Goal: Information Seeking & Learning: Understand process/instructions

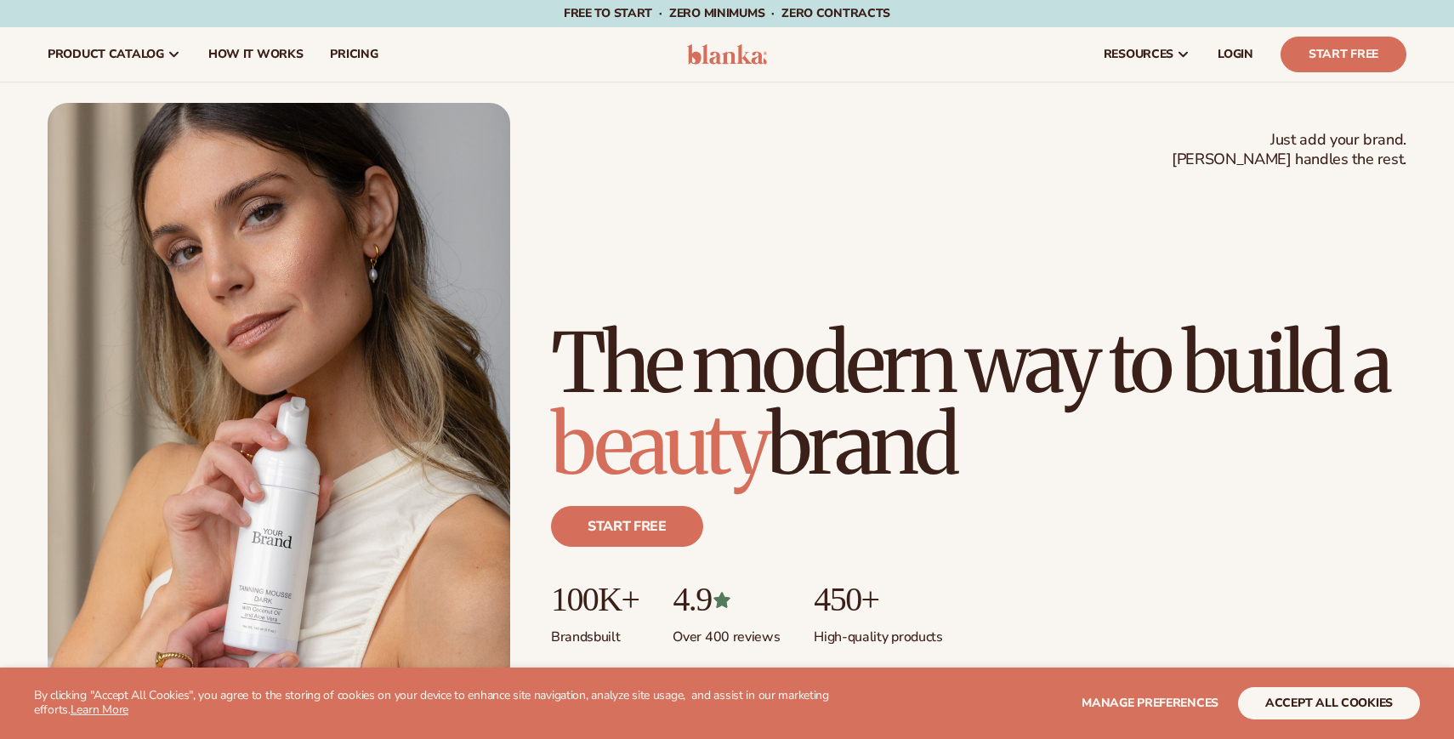
scroll to position [323, 0]
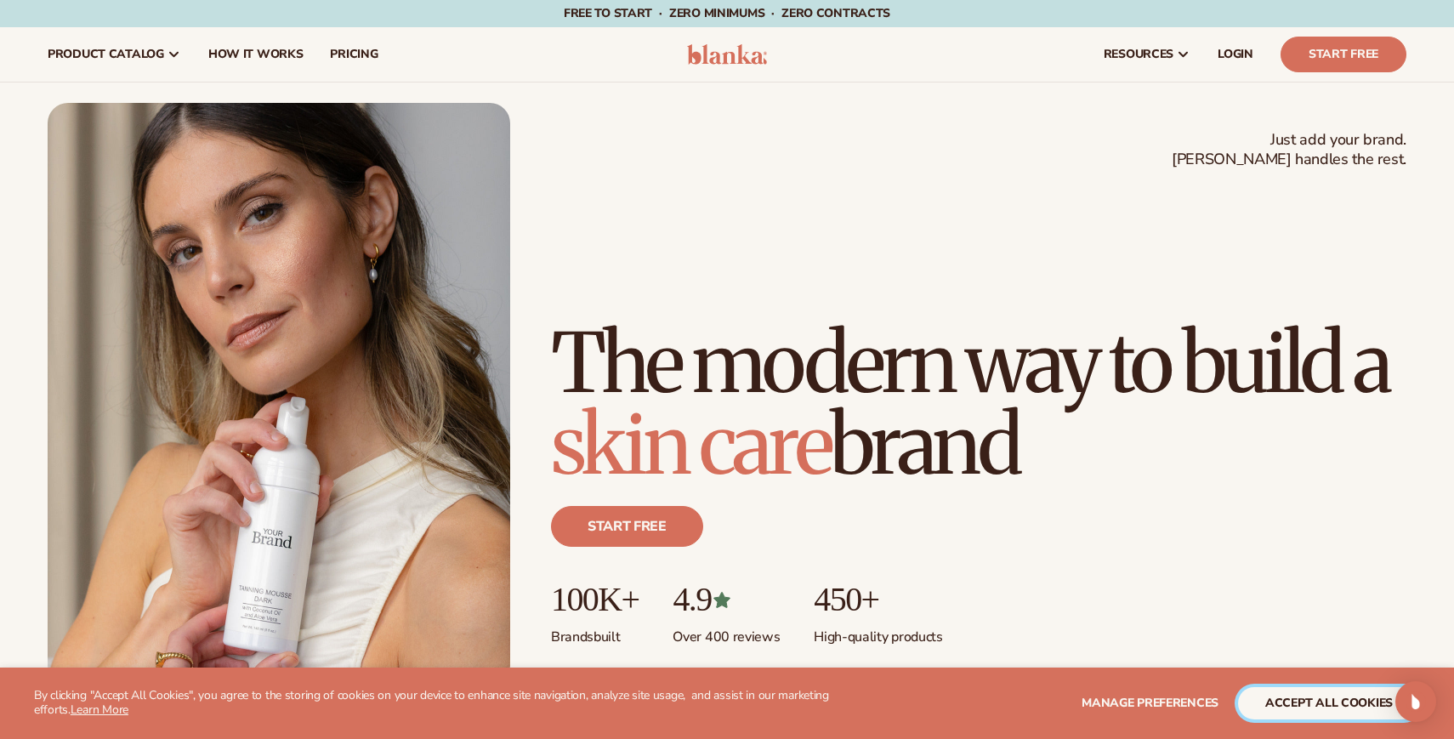
click at [1289, 694] on button "accept all cookies" at bounding box center [1329, 703] width 182 height 32
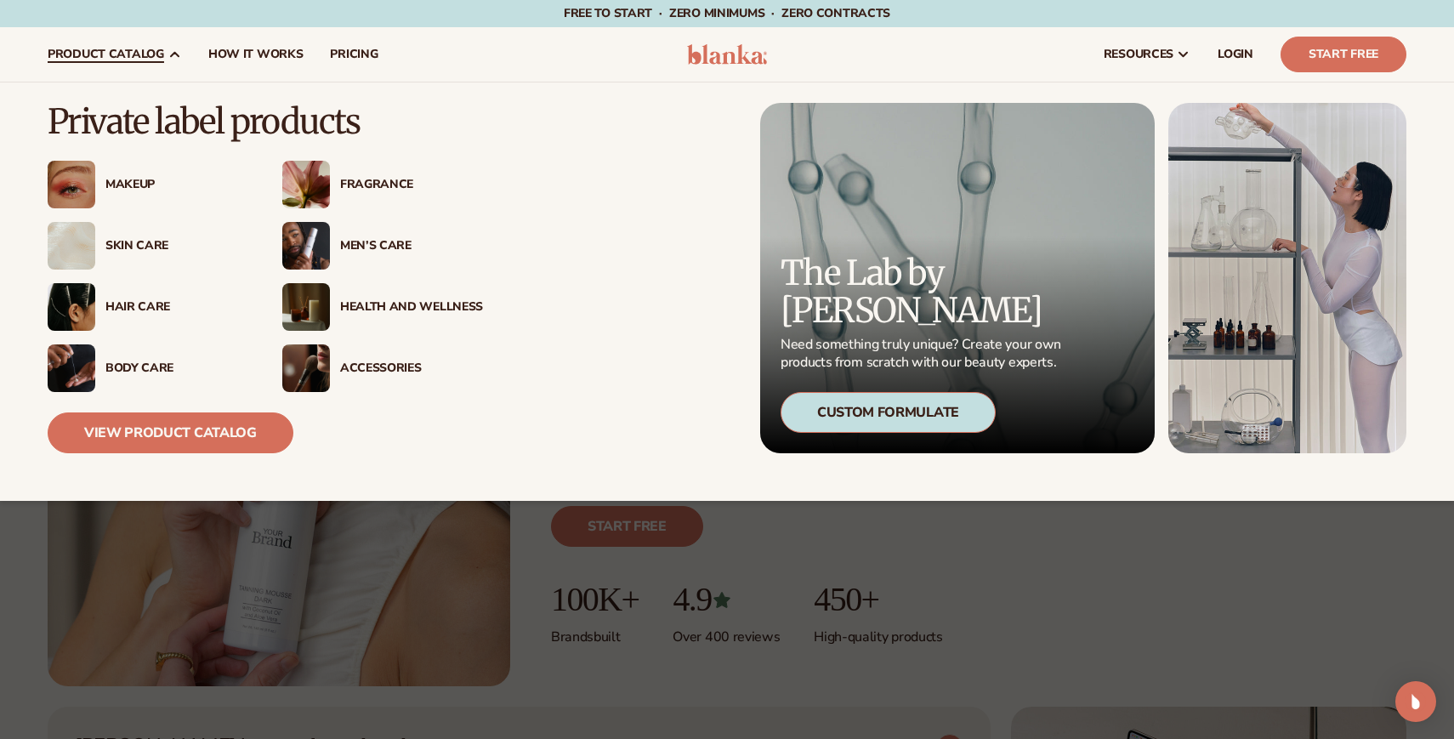
click at [144, 242] on div "Skin Care" at bounding box center [176, 246] width 143 height 14
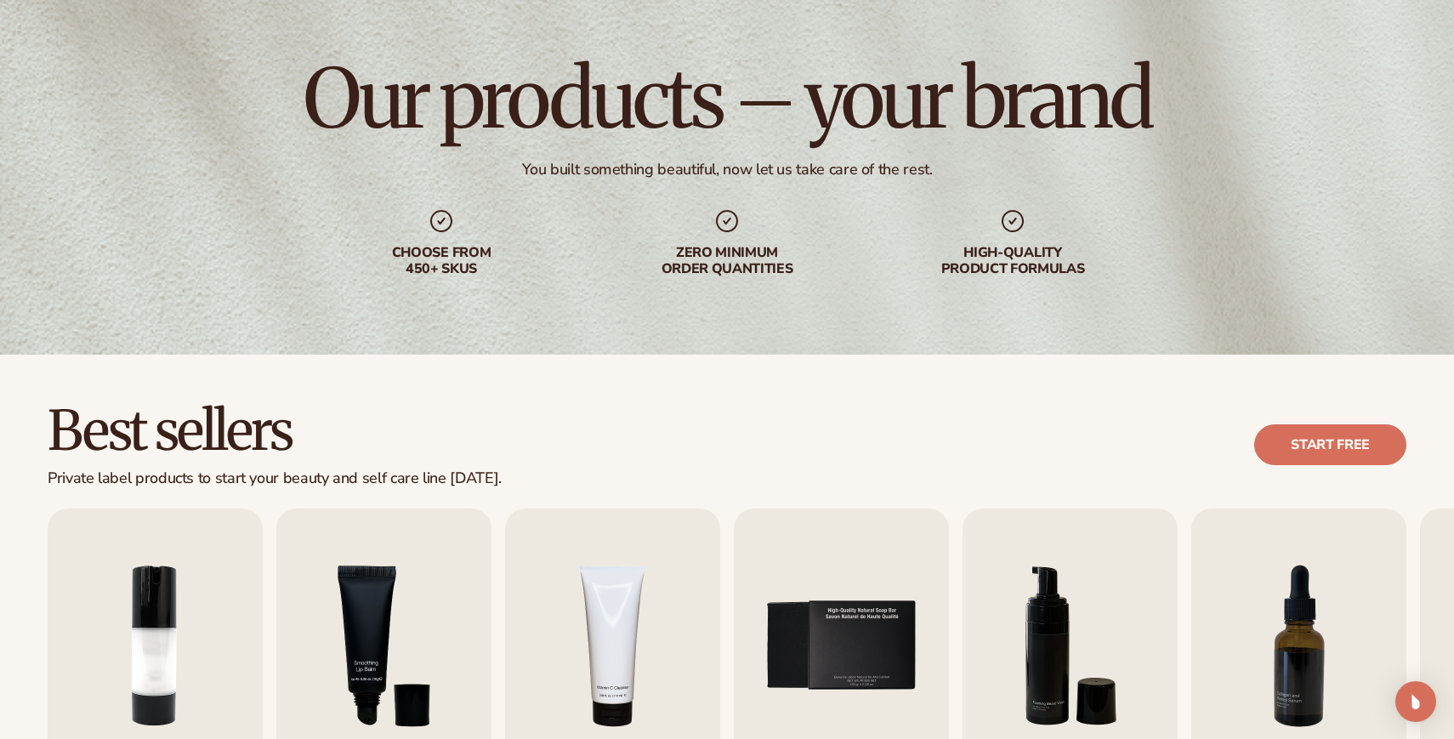
scroll to position [214, 0]
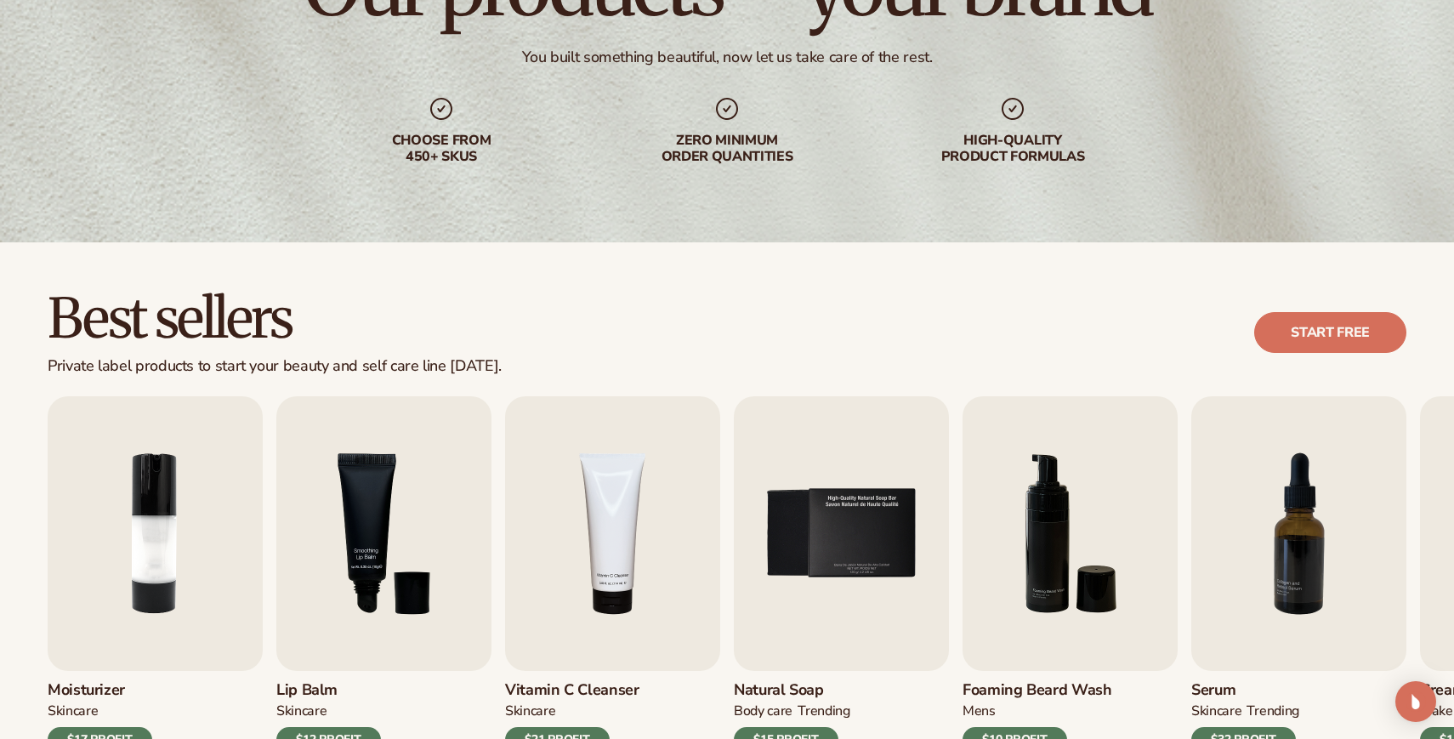
click at [639, 339] on div "Best sellers Private label products to start your beauty and self care line tod…" at bounding box center [727, 333] width 1359 height 86
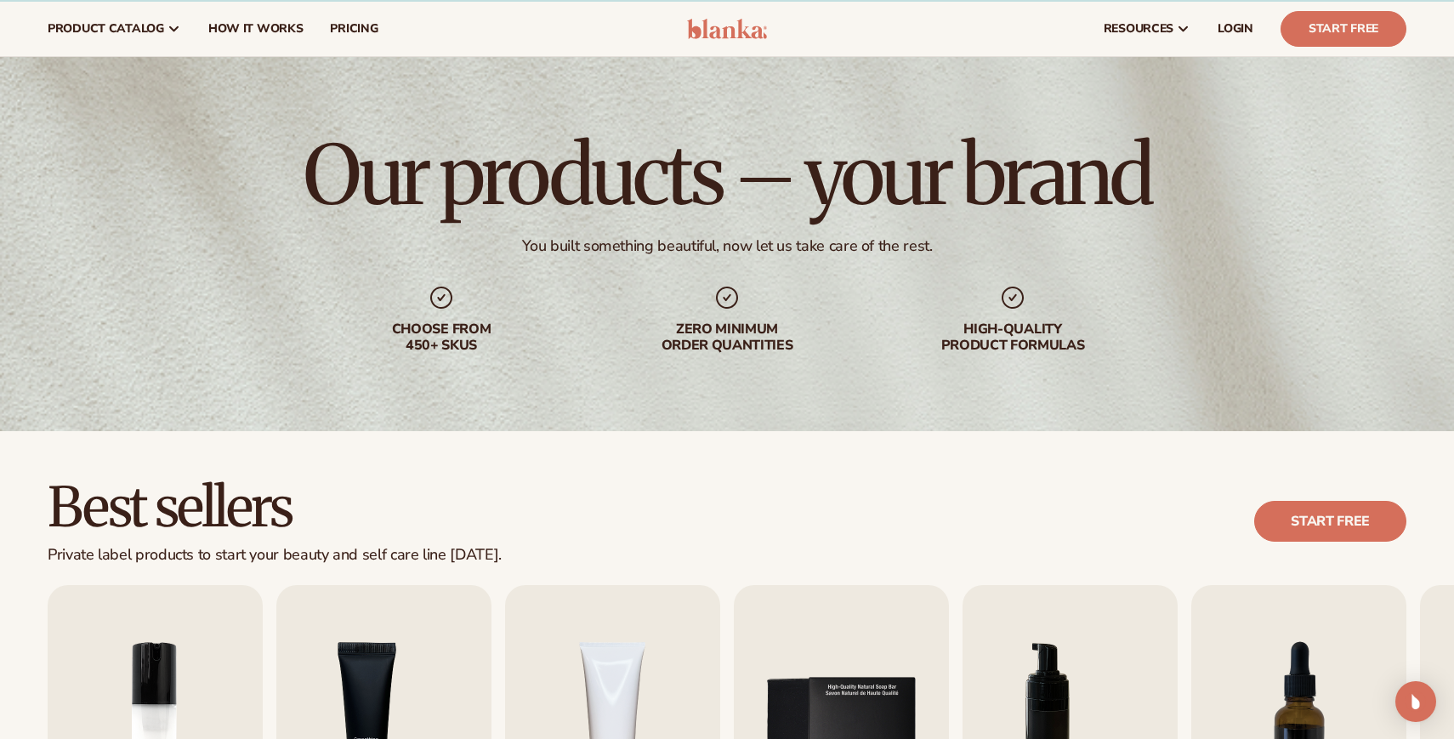
scroll to position [0, 0]
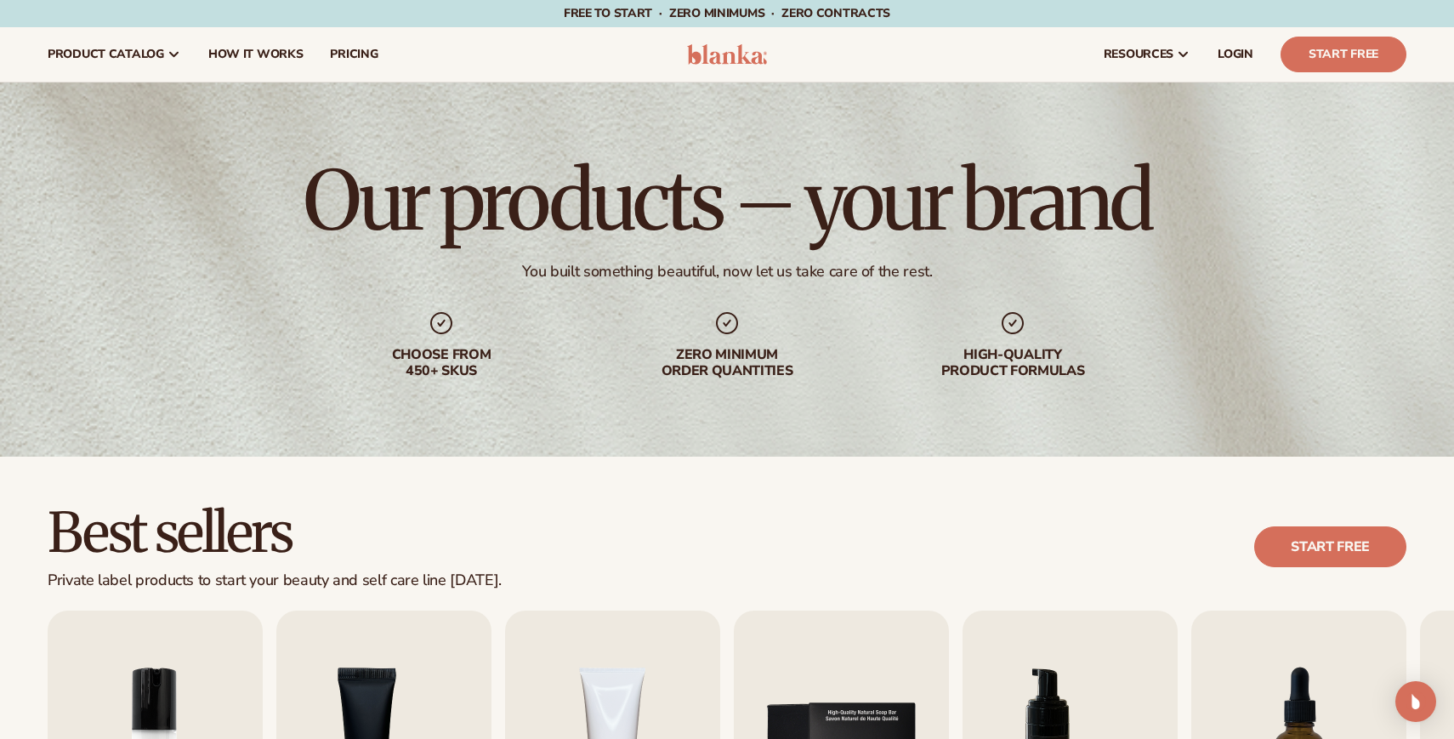
click at [688, 217] on h1 "Our products – your brand" at bounding box center [727, 201] width 847 height 82
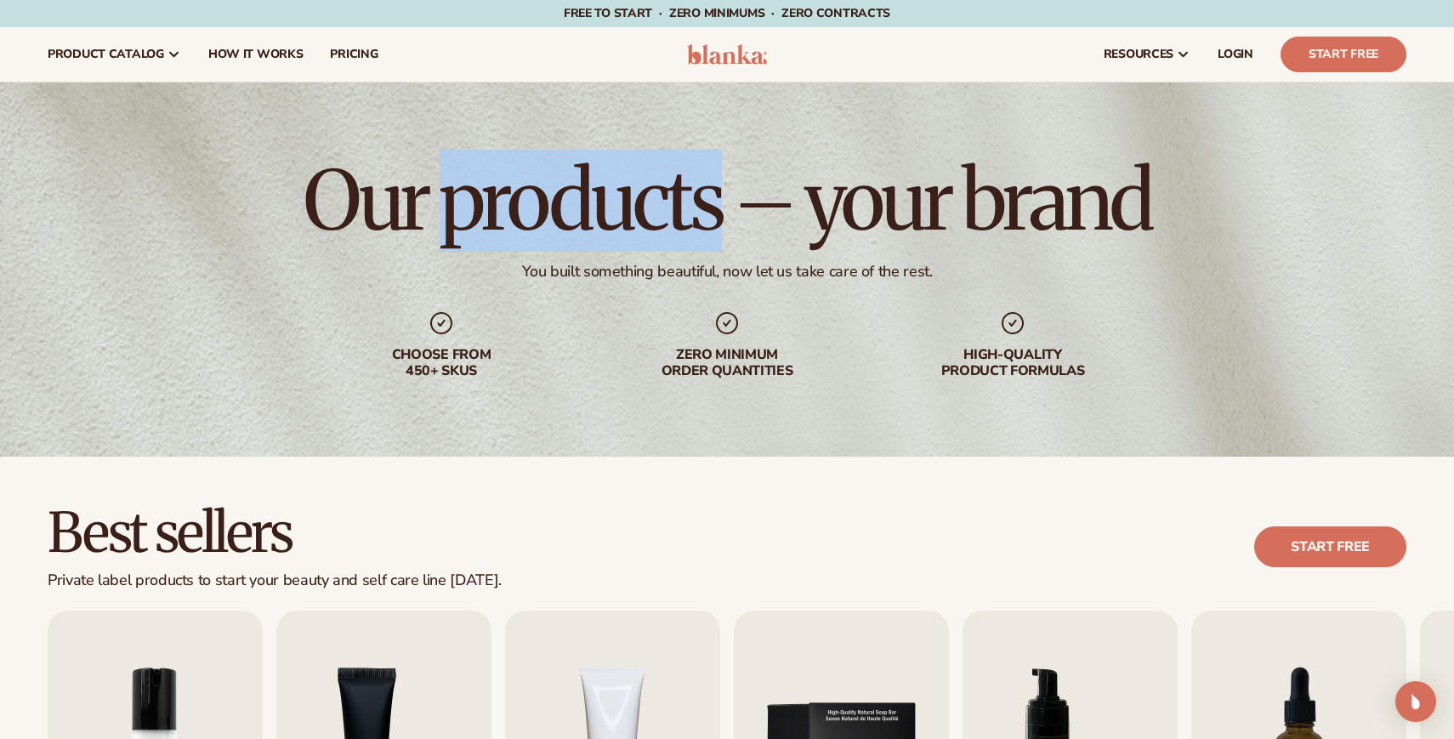
click at [688, 217] on h1 "Our products – your brand" at bounding box center [727, 201] width 847 height 82
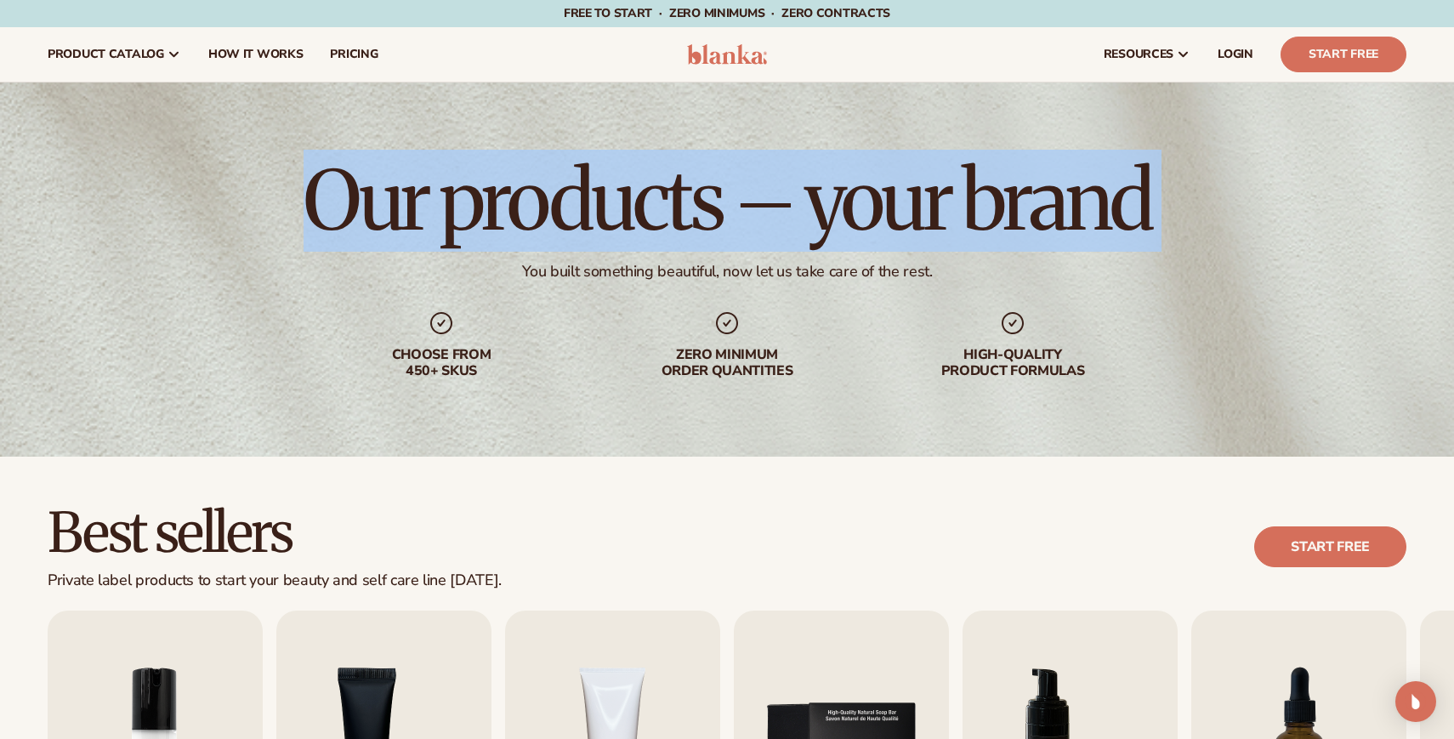
click at [688, 217] on h1 "Our products – your brand" at bounding box center [727, 201] width 847 height 82
click at [702, 217] on h1 "Our products – your brand" at bounding box center [727, 201] width 847 height 82
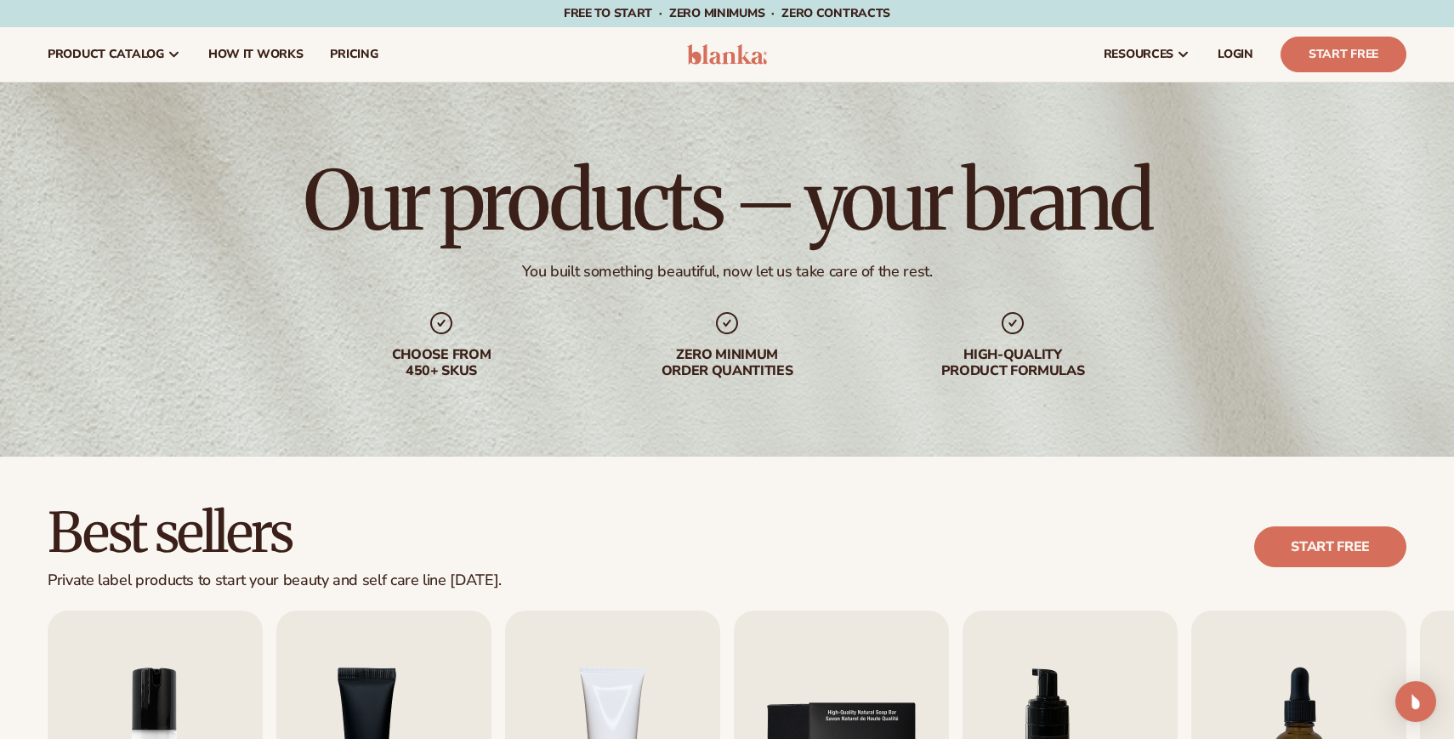
click at [745, 203] on h1 "Our products – your brand" at bounding box center [727, 201] width 847 height 82
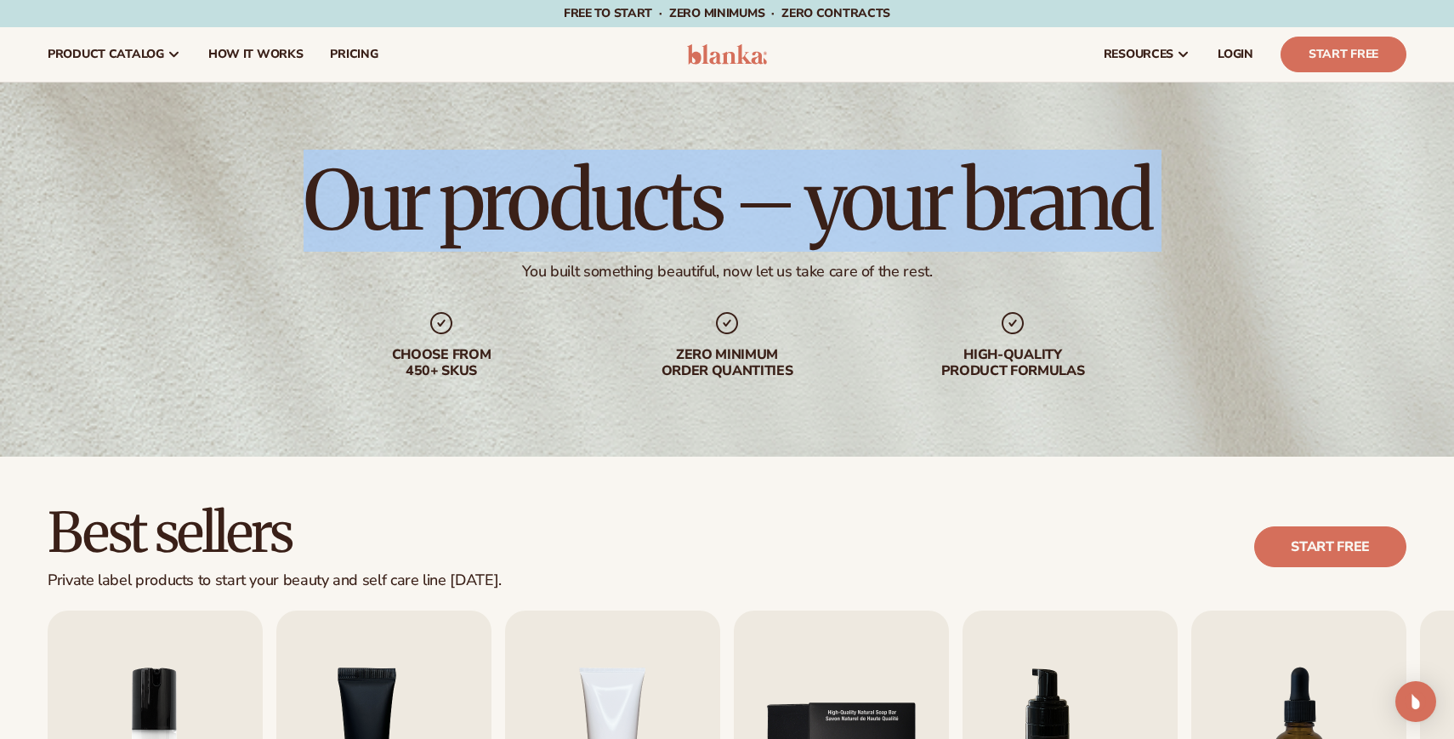
click at [745, 203] on h1 "Our products – your brand" at bounding box center [727, 201] width 847 height 82
click at [718, 215] on h1 "Our products – your brand" at bounding box center [727, 201] width 847 height 82
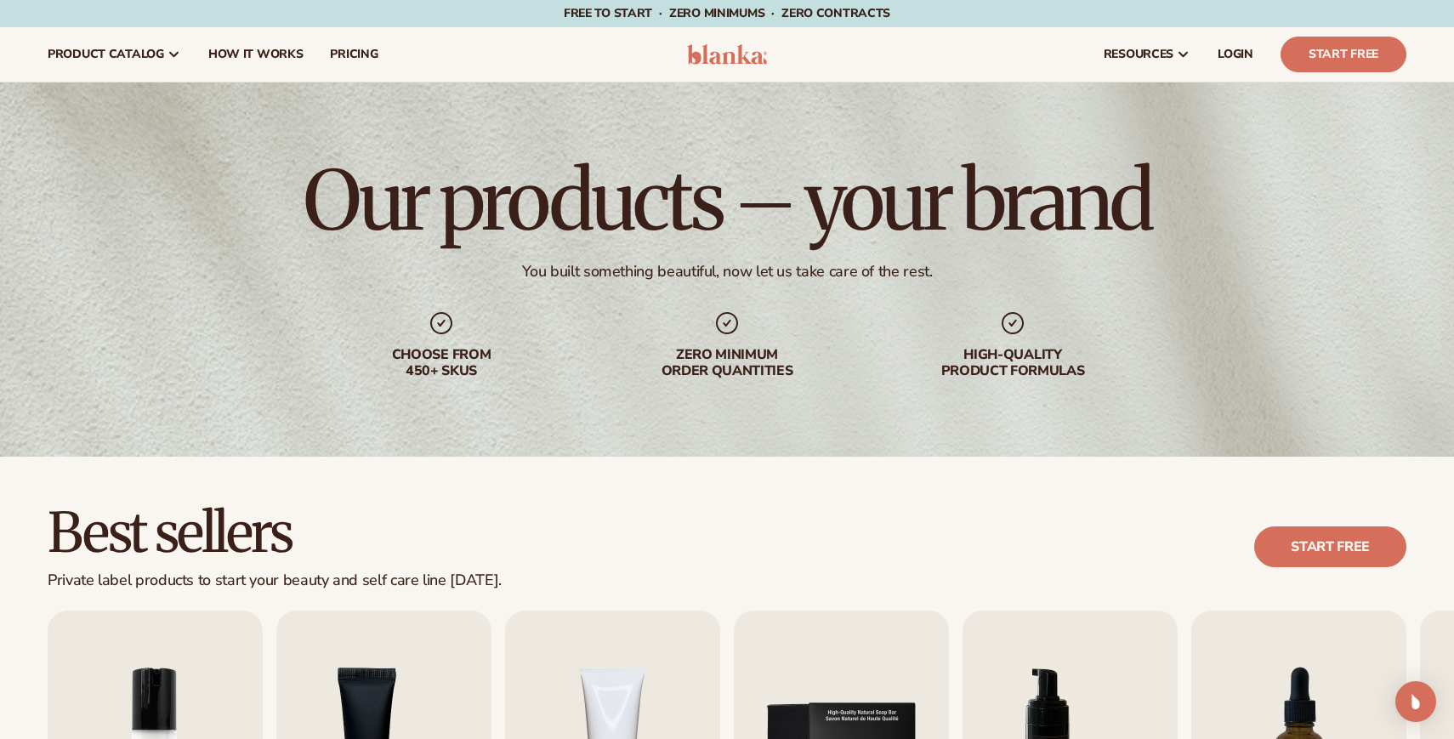
click at [697, 210] on h1 "Our products – your brand" at bounding box center [727, 201] width 847 height 82
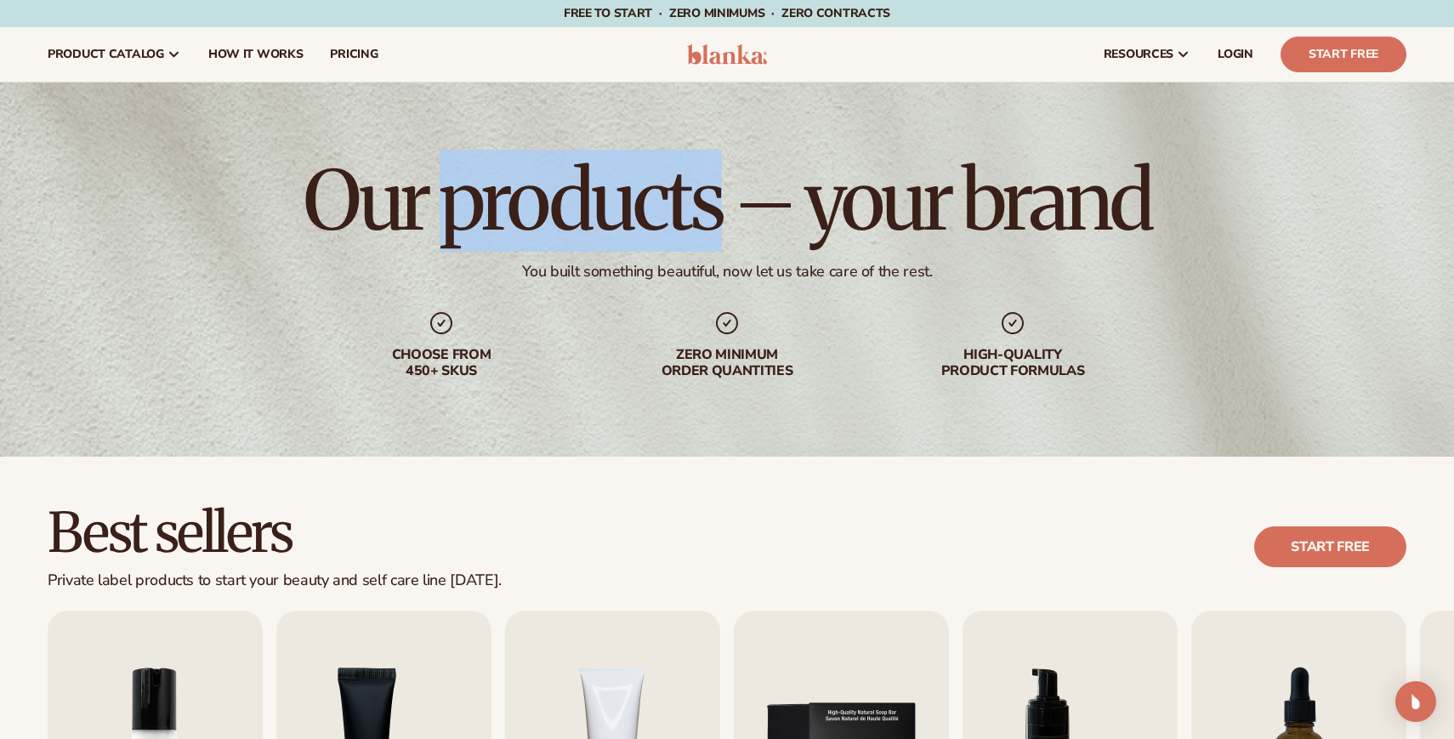
click at [697, 210] on h1 "Our products – your brand" at bounding box center [727, 201] width 847 height 82
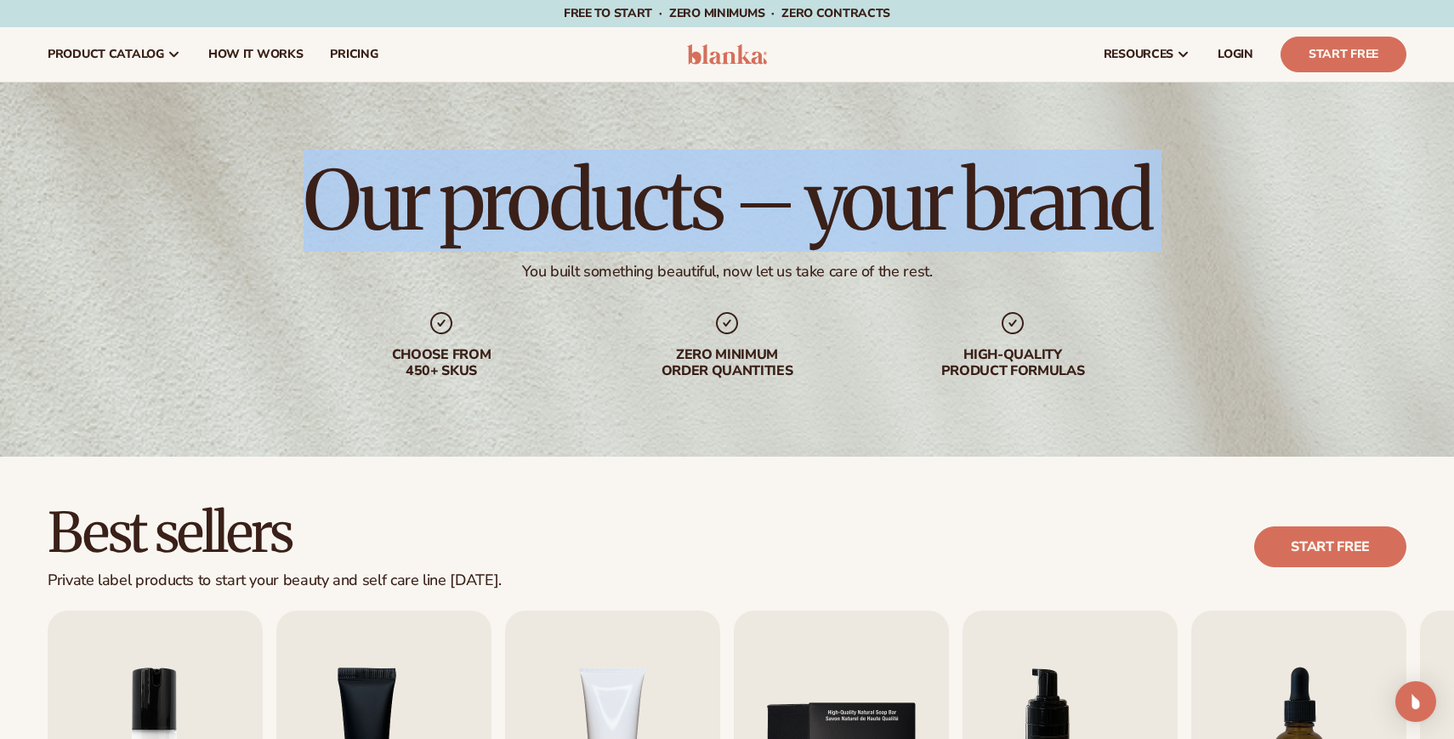
click at [697, 210] on h1 "Our products – your brand" at bounding box center [727, 201] width 847 height 82
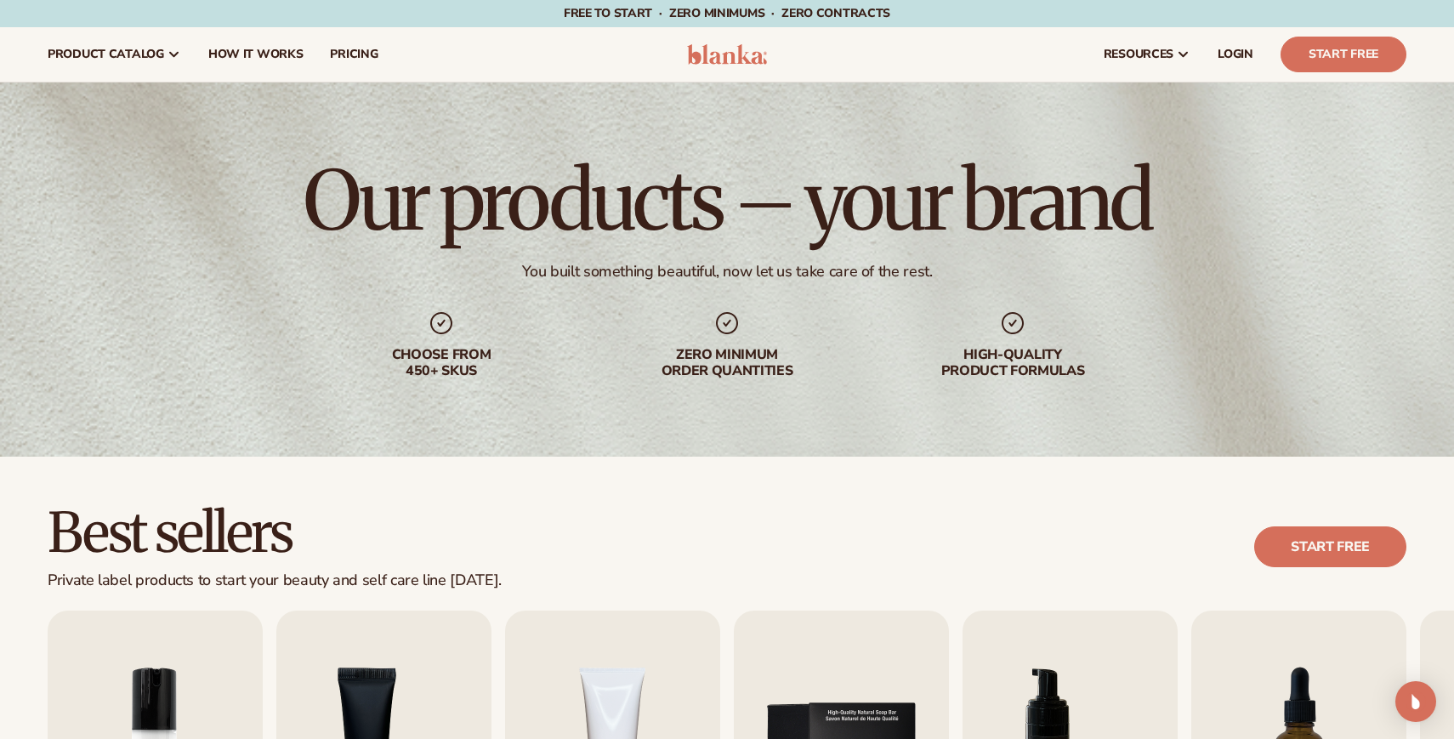
click at [716, 202] on h1 "Our products – your brand" at bounding box center [727, 201] width 847 height 82
click at [732, 202] on h1 "Our products – your brand" at bounding box center [727, 201] width 847 height 82
click at [763, 200] on h1 "Our products – your brand" at bounding box center [727, 201] width 847 height 82
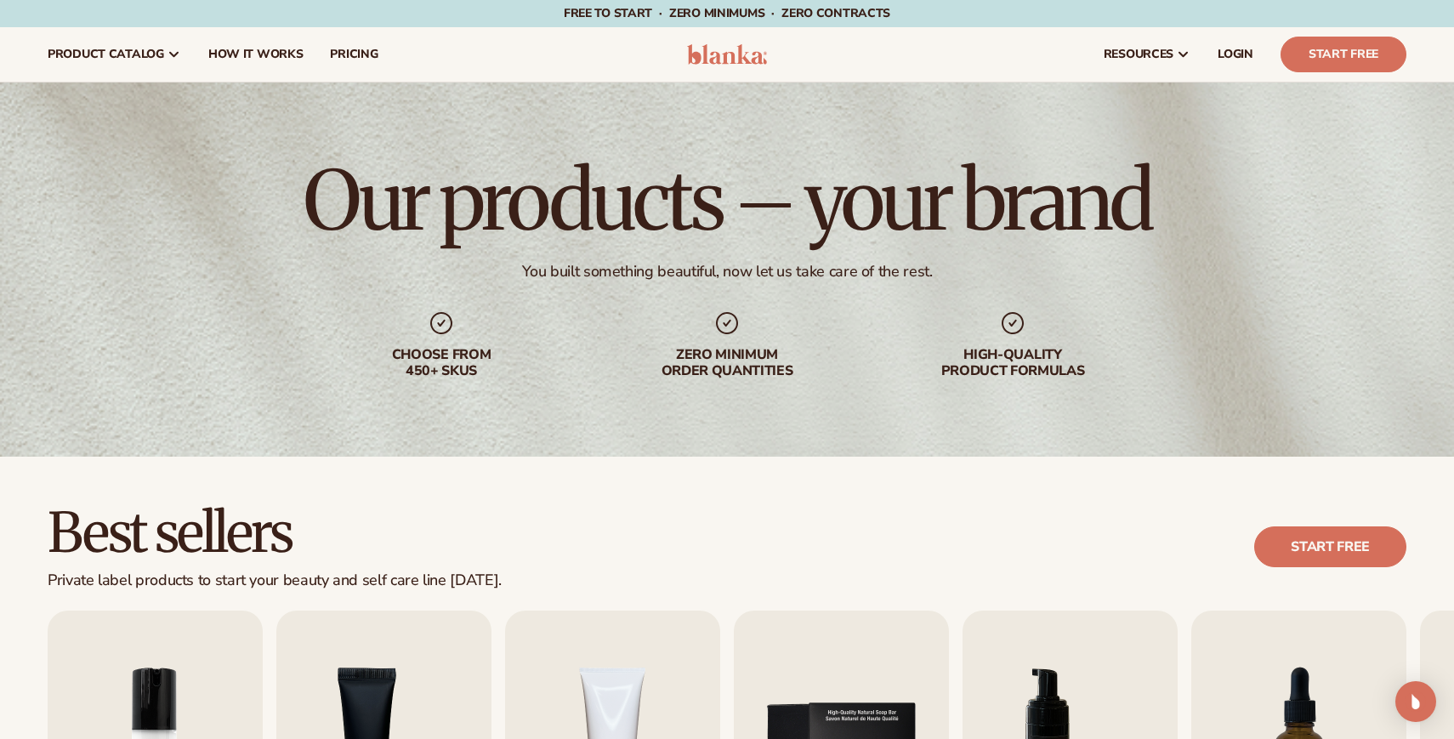
click at [760, 200] on h1 "Our products – your brand" at bounding box center [727, 201] width 847 height 82
drag, startPoint x: 740, startPoint y: 200, endPoint x: 783, endPoint y: 201, distance: 42.5
click at [783, 201] on h1 "Our products – your brand" at bounding box center [727, 201] width 847 height 82
drag, startPoint x: 784, startPoint y: 201, endPoint x: 745, endPoint y: 201, distance: 39.1
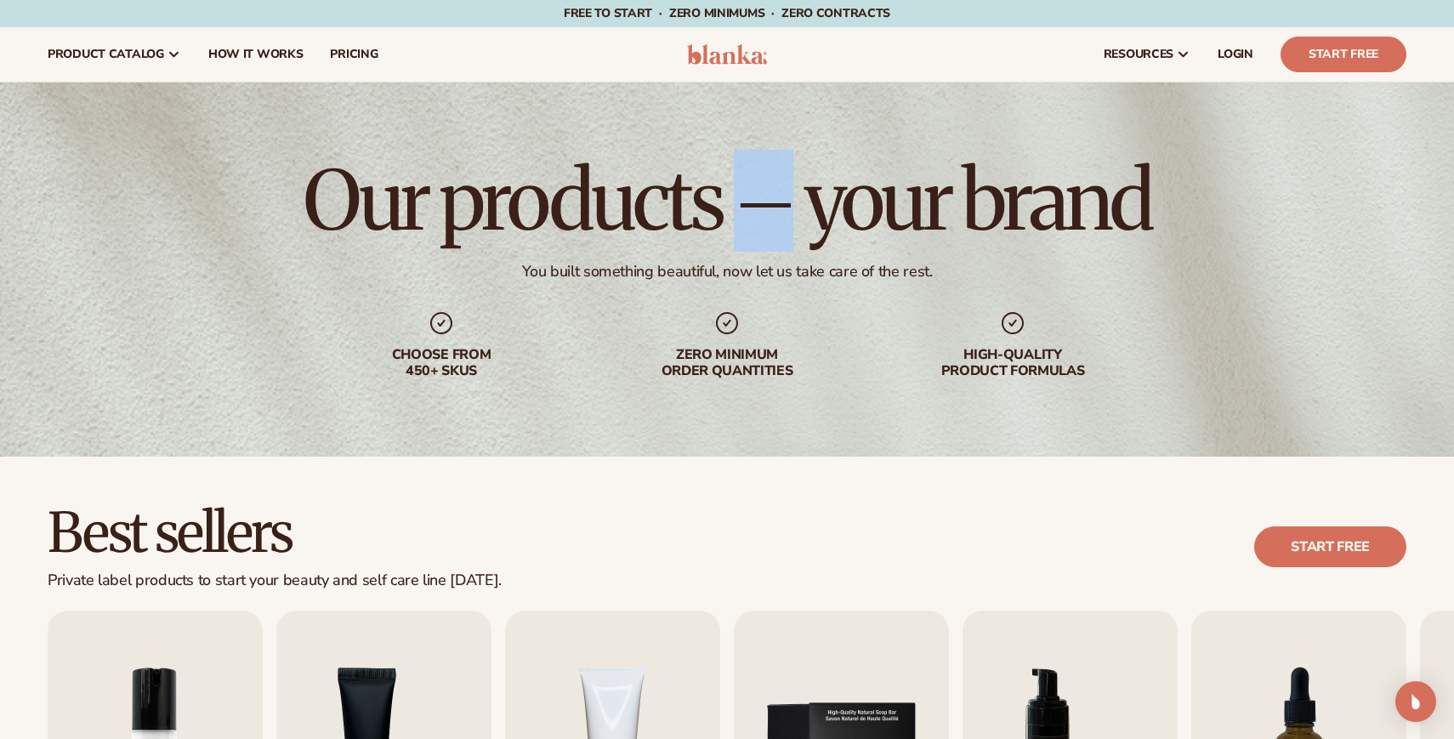
click at [745, 201] on h1 "Our products – your brand" at bounding box center [727, 201] width 847 height 82
click at [686, 218] on h1 "Our products – your brand" at bounding box center [727, 201] width 847 height 82
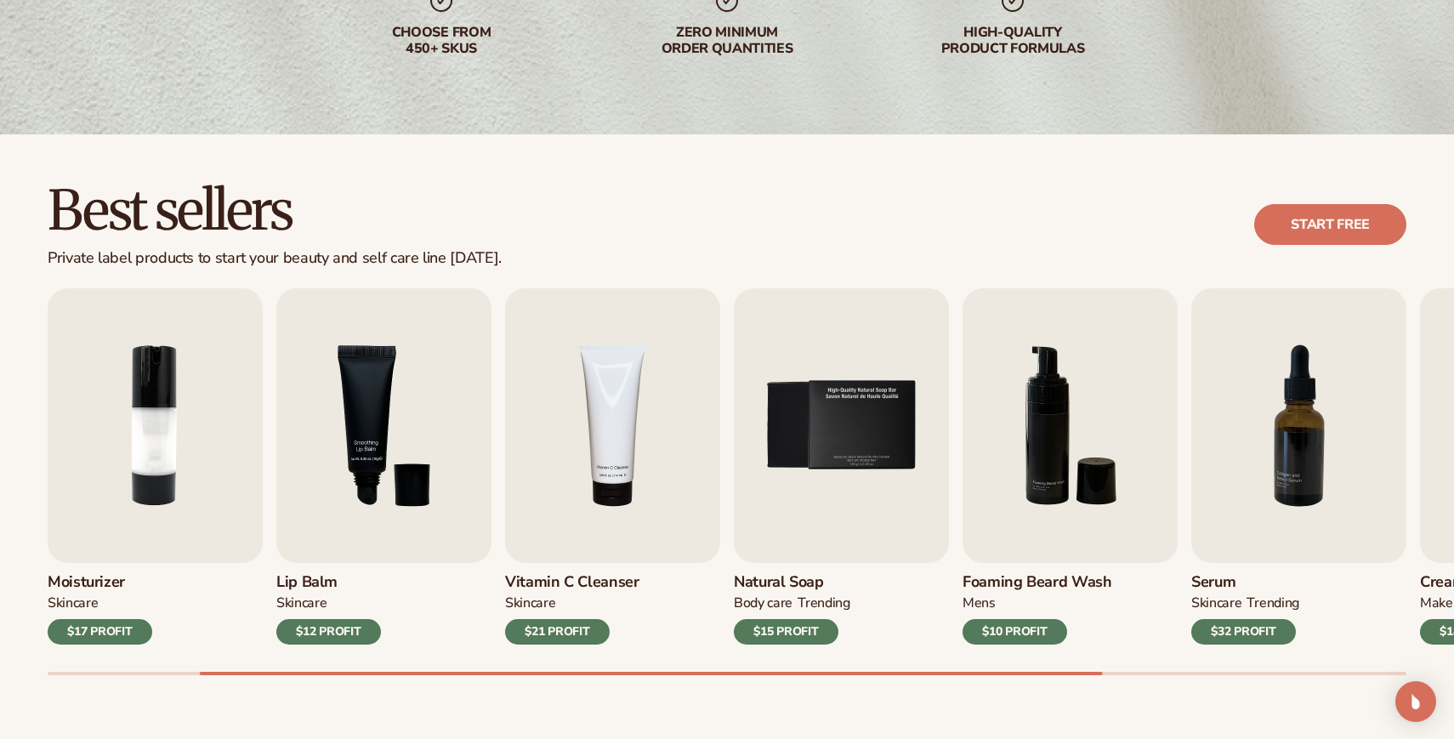
scroll to position [411, 0]
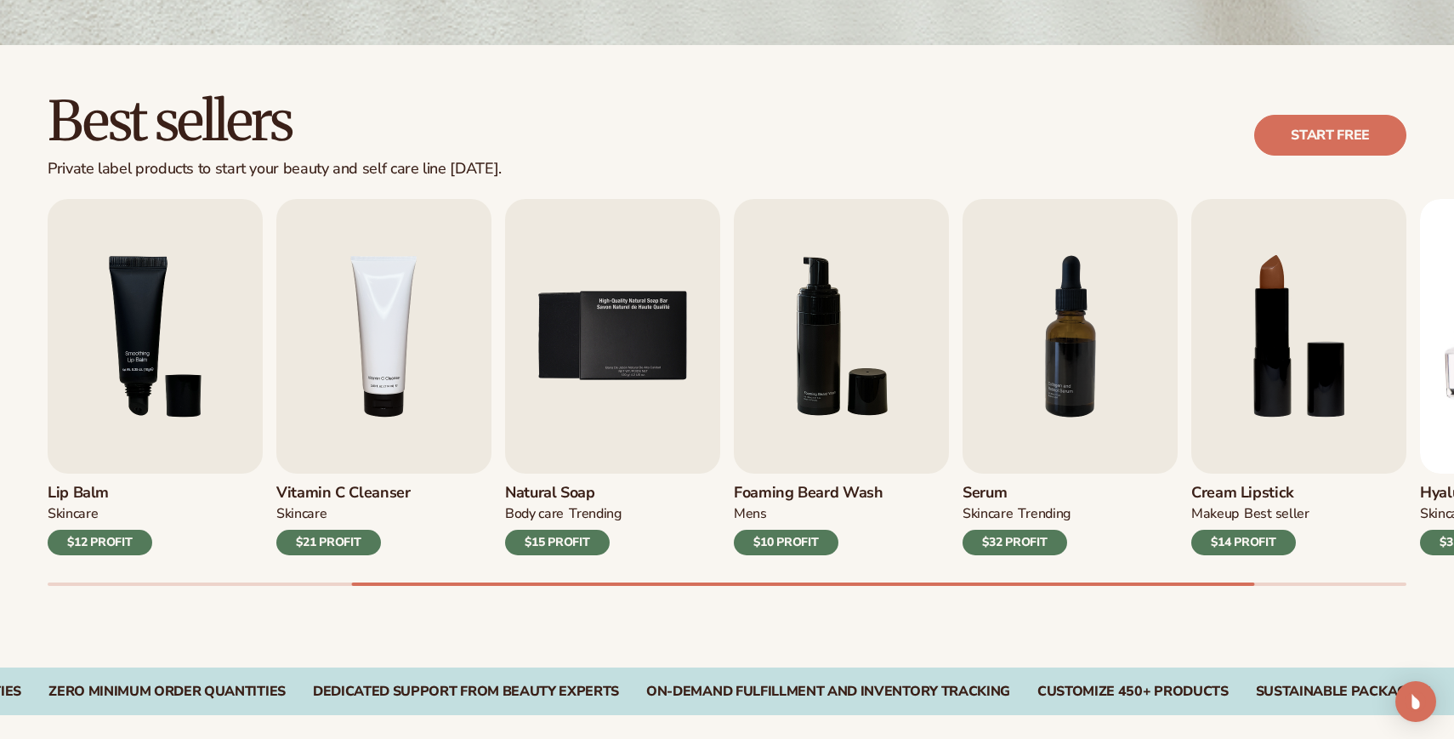
click at [350, 586] on div "Best sellers Private label products to start your beauty and self care line tod…" at bounding box center [727, 356] width 1454 height 622
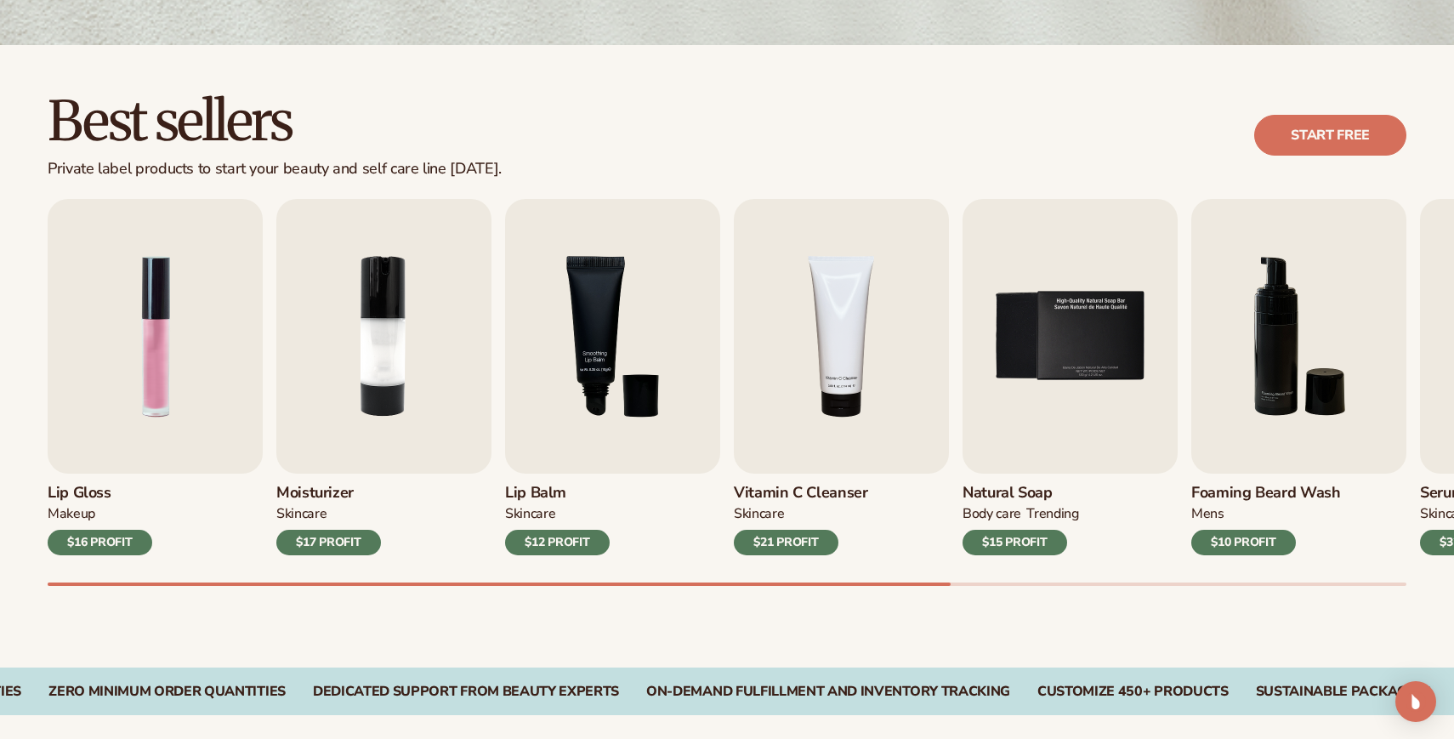
click at [22, 575] on div "Best sellers Private label products to start your beauty and self care line tod…" at bounding box center [727, 356] width 1454 height 622
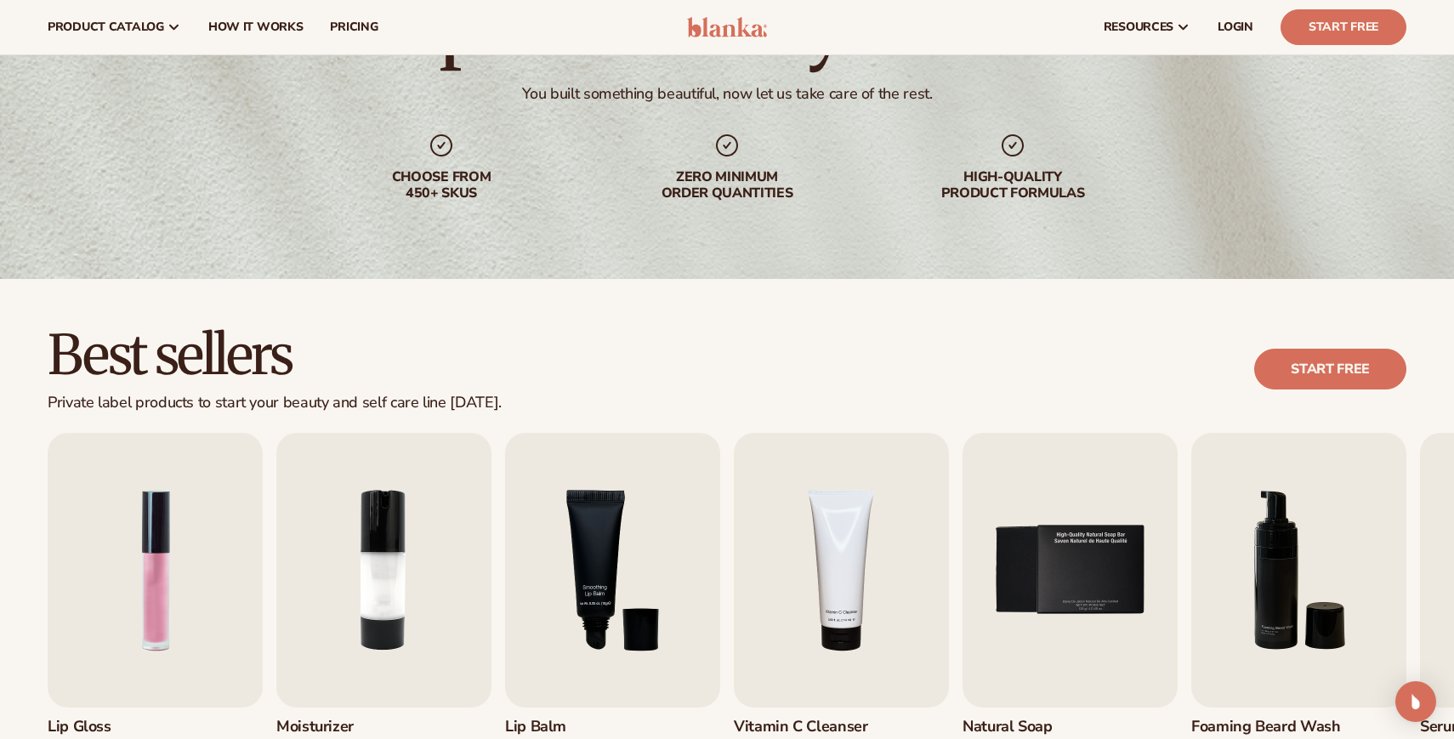
scroll to position [0, 0]
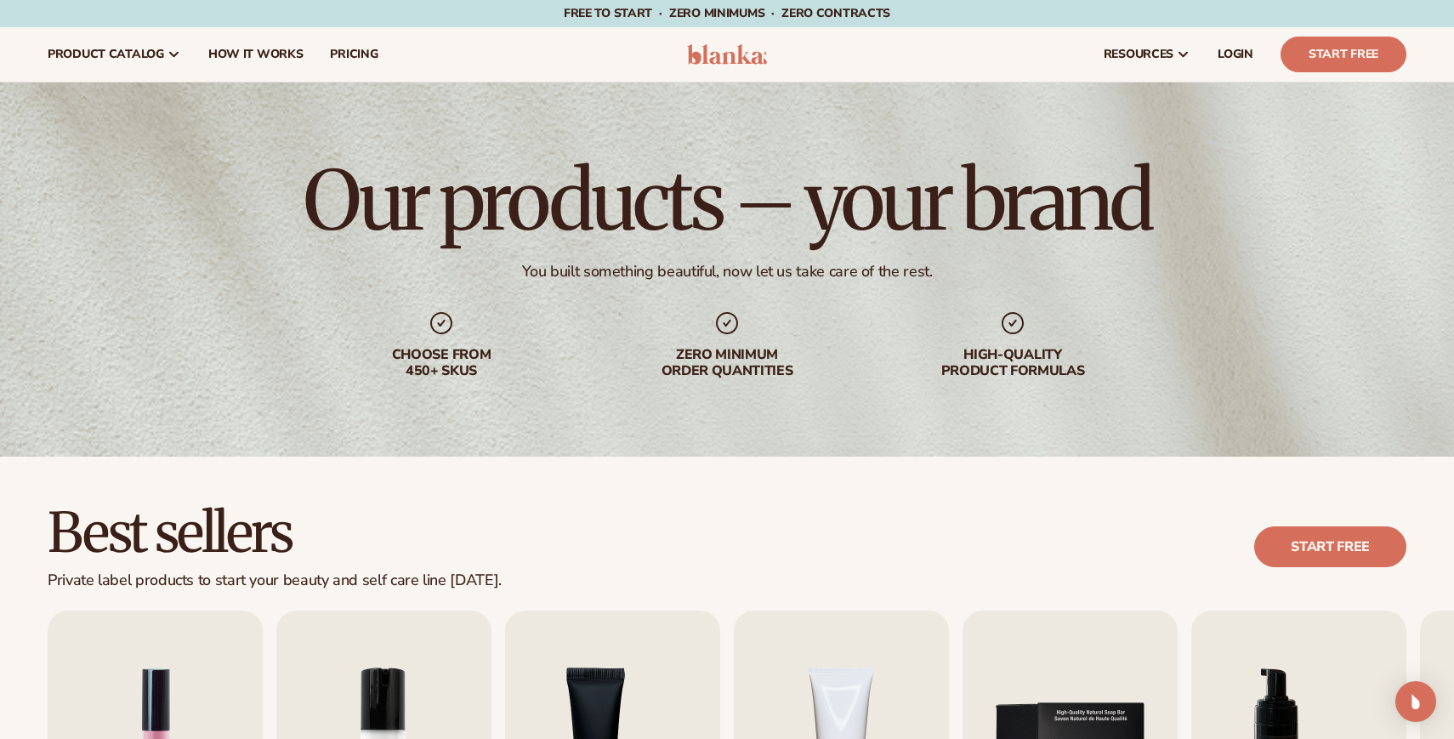
click at [303, 199] on div "Our products – your brand You built something beautiful, now let us take care o…" at bounding box center [727, 269] width 1454 height 374
click at [266, 65] on link "How It Works" at bounding box center [256, 54] width 122 height 54
